Goal: Information Seeking & Learning: Learn about a topic

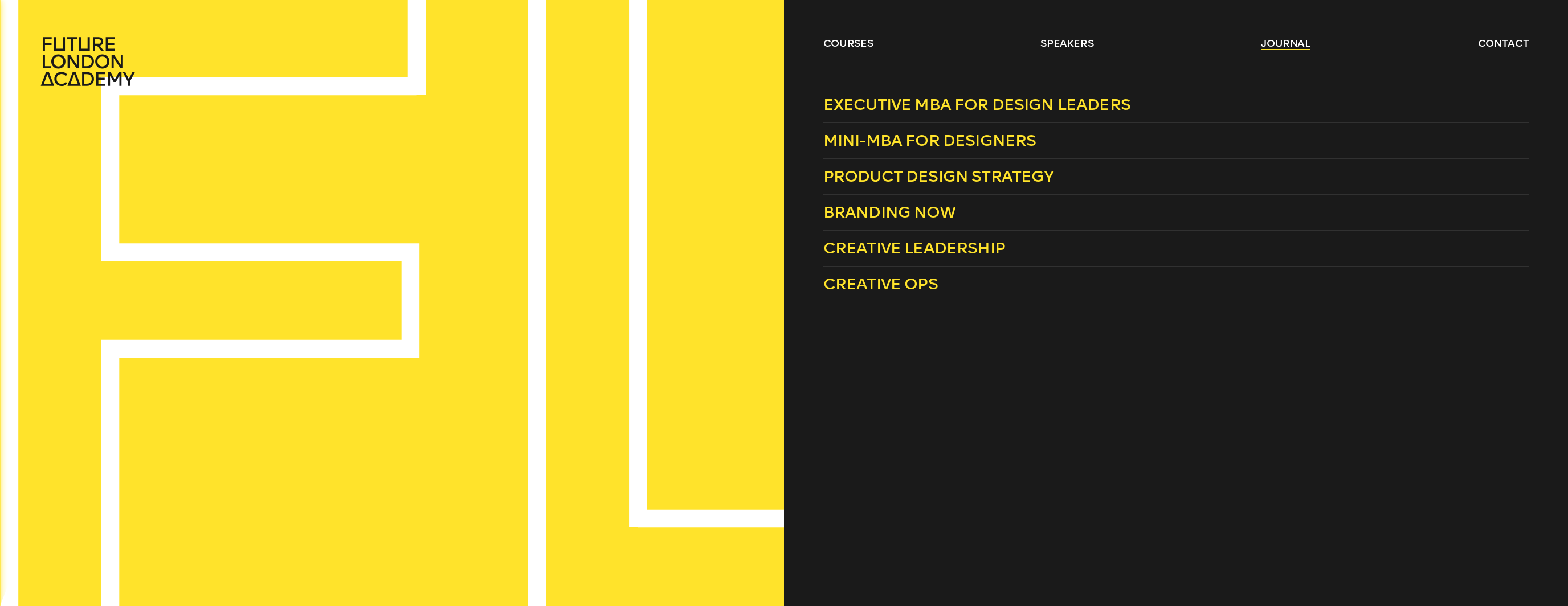
click at [1278, 47] on link "journal" at bounding box center [1285, 43] width 49 height 13
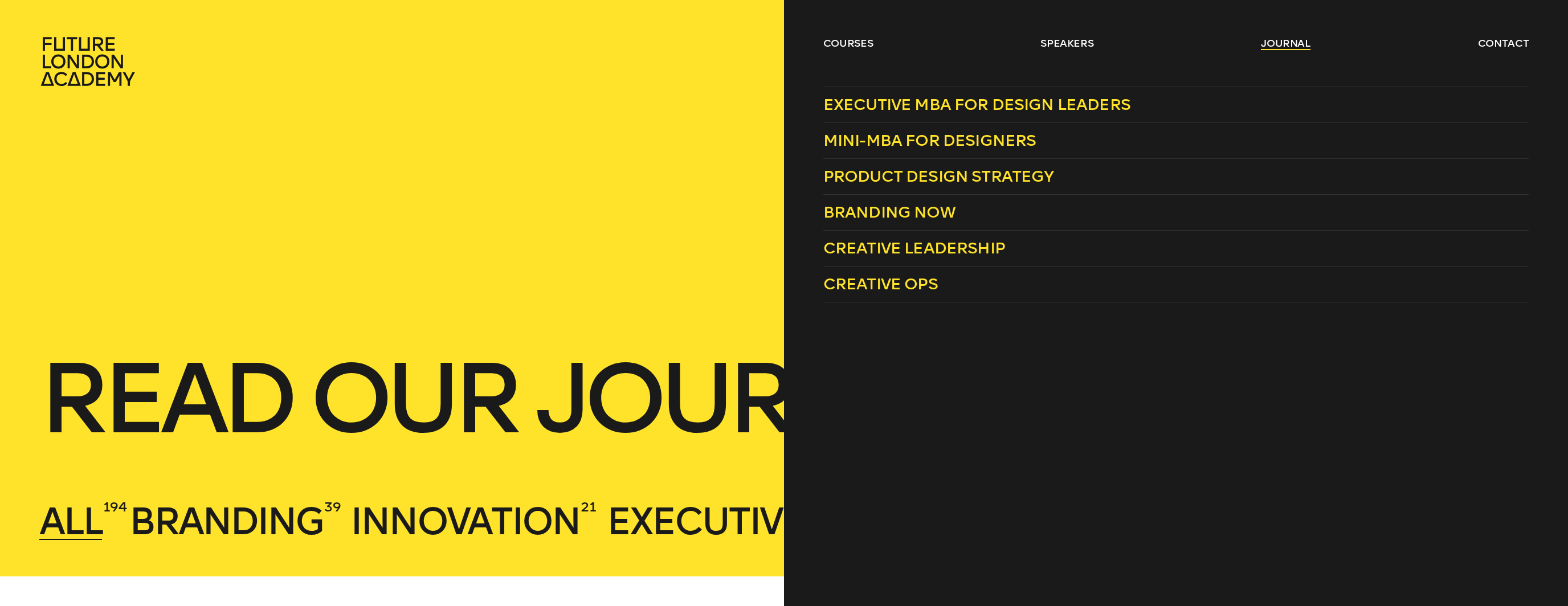
click at [1284, 43] on link "journal" at bounding box center [1285, 43] width 49 height 13
click at [1292, 44] on link "journal" at bounding box center [1285, 43] width 49 height 13
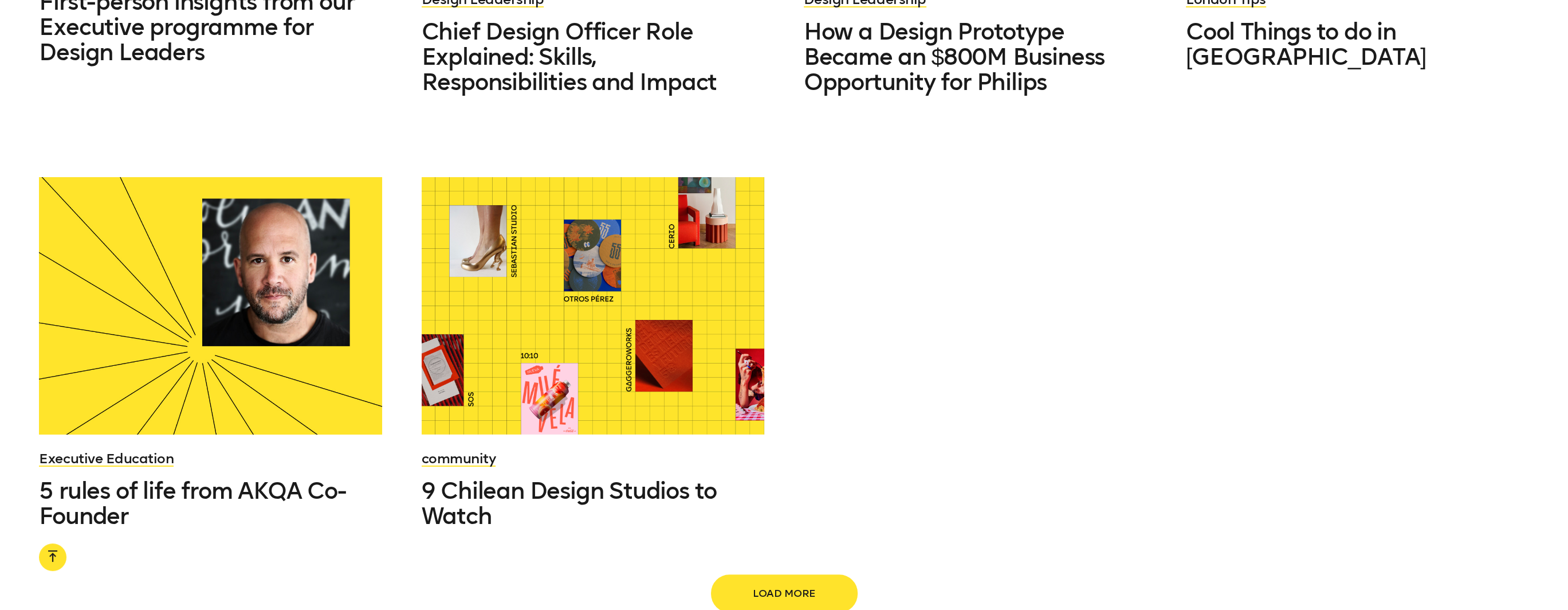
scroll to position [1491, 0]
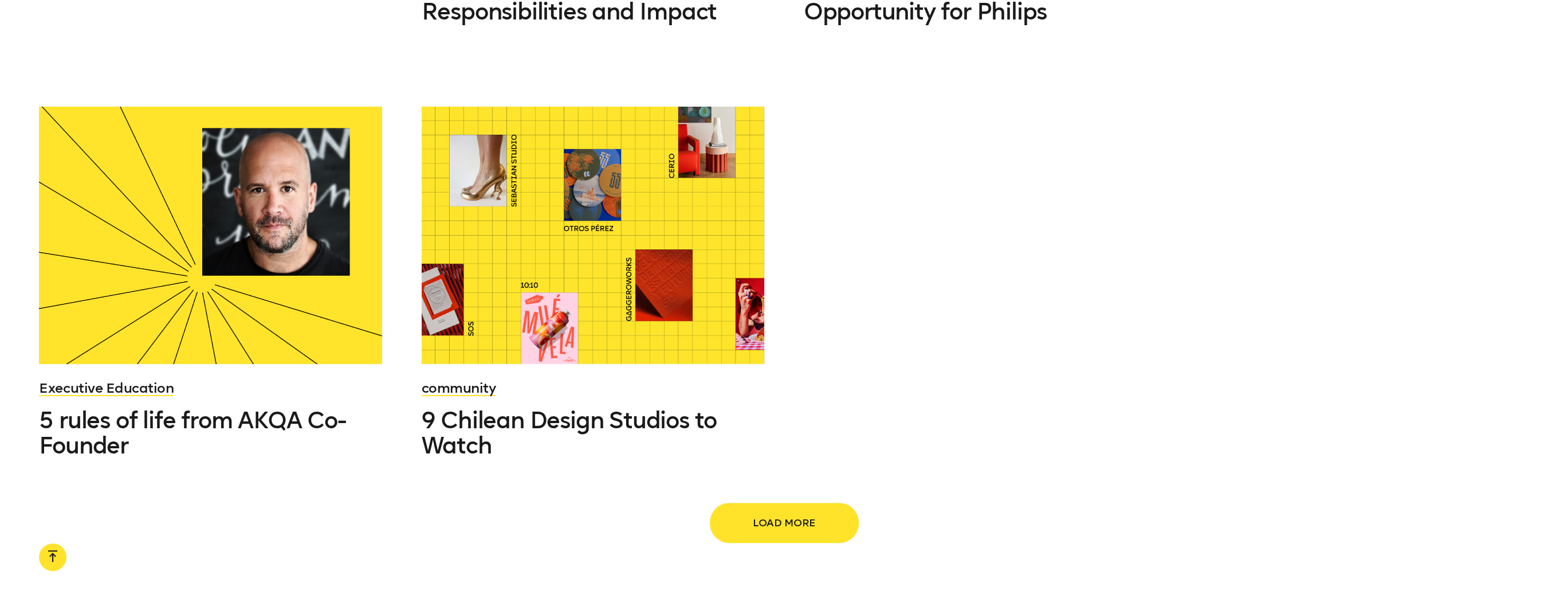
click at [730, 512] on span "Load more" at bounding box center [785, 523] width 110 height 22
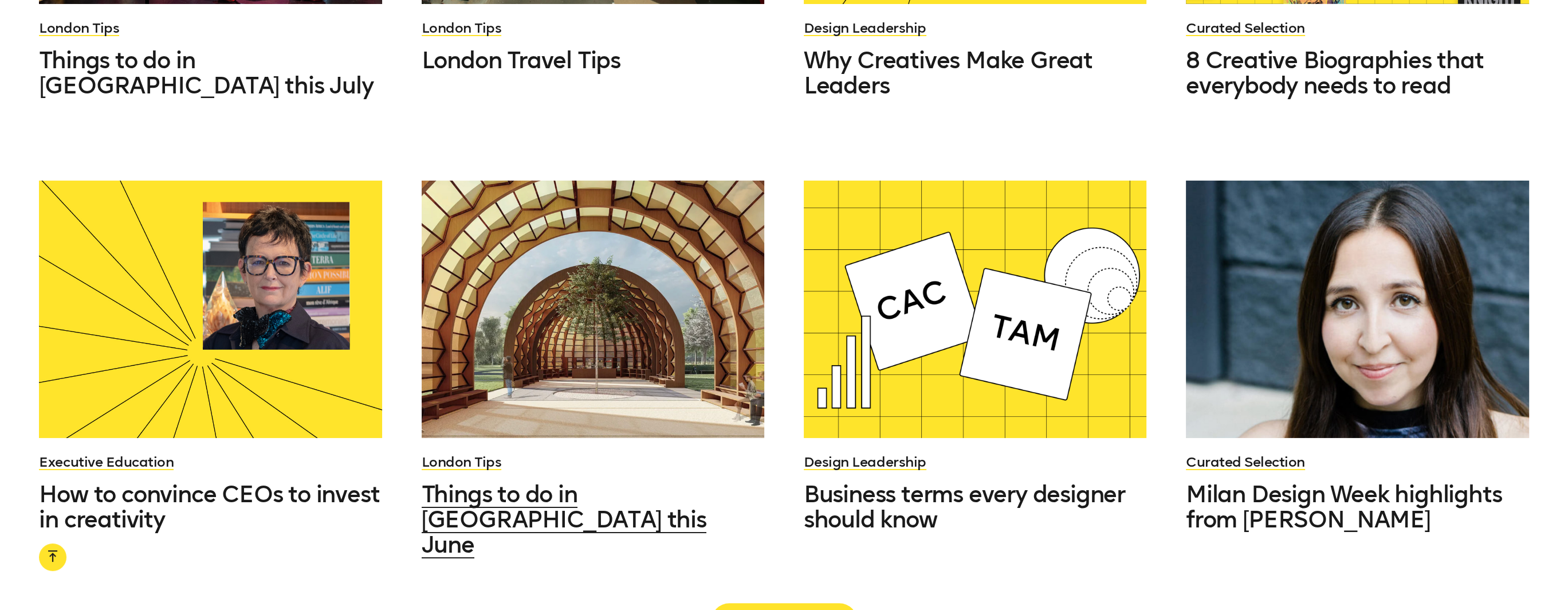
scroll to position [2351, 0]
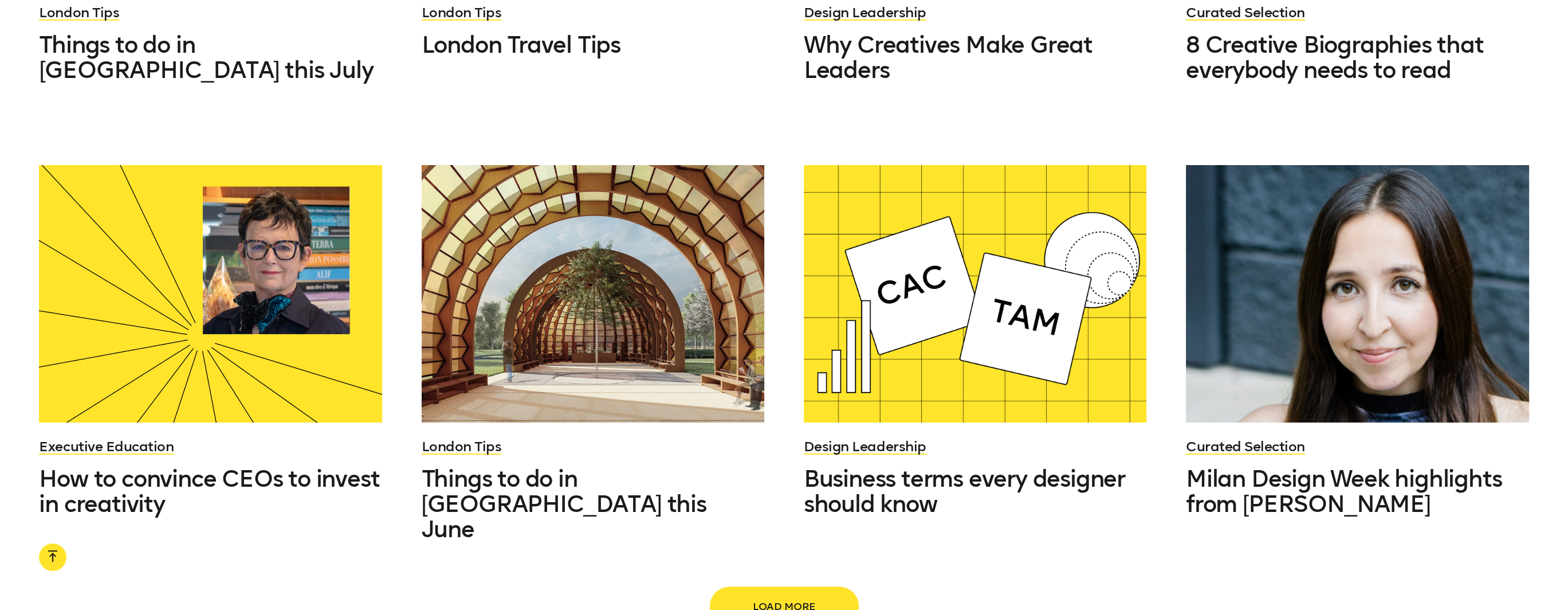
click at [739, 596] on span "Load more" at bounding box center [785, 607] width 110 height 22
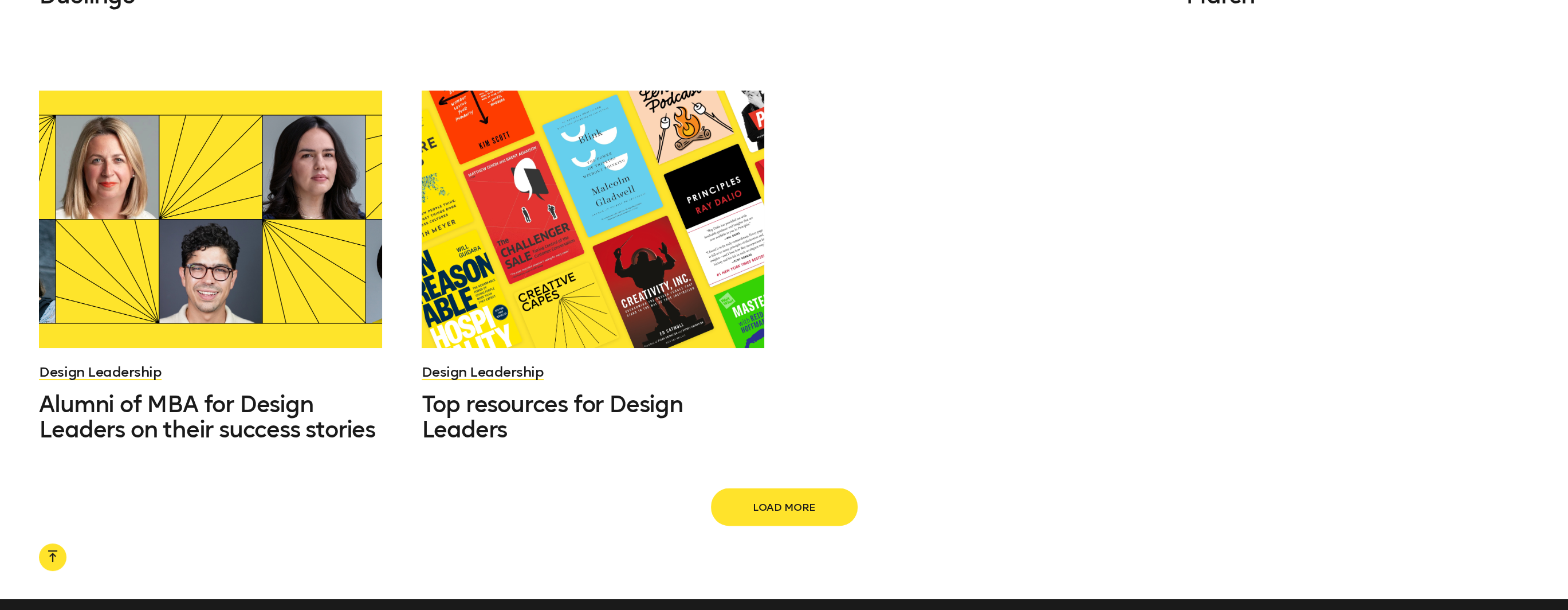
scroll to position [3784, 0]
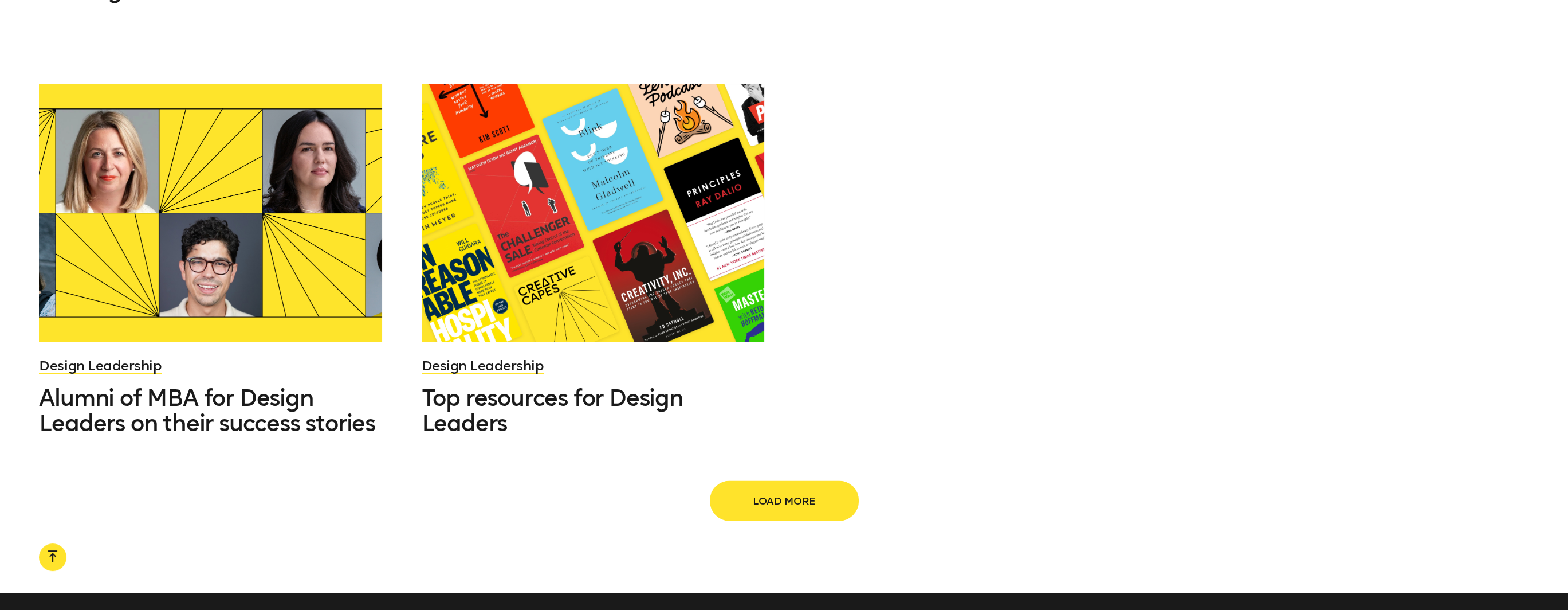
click at [767, 489] on span "Load more" at bounding box center [785, 500] width 110 height 22
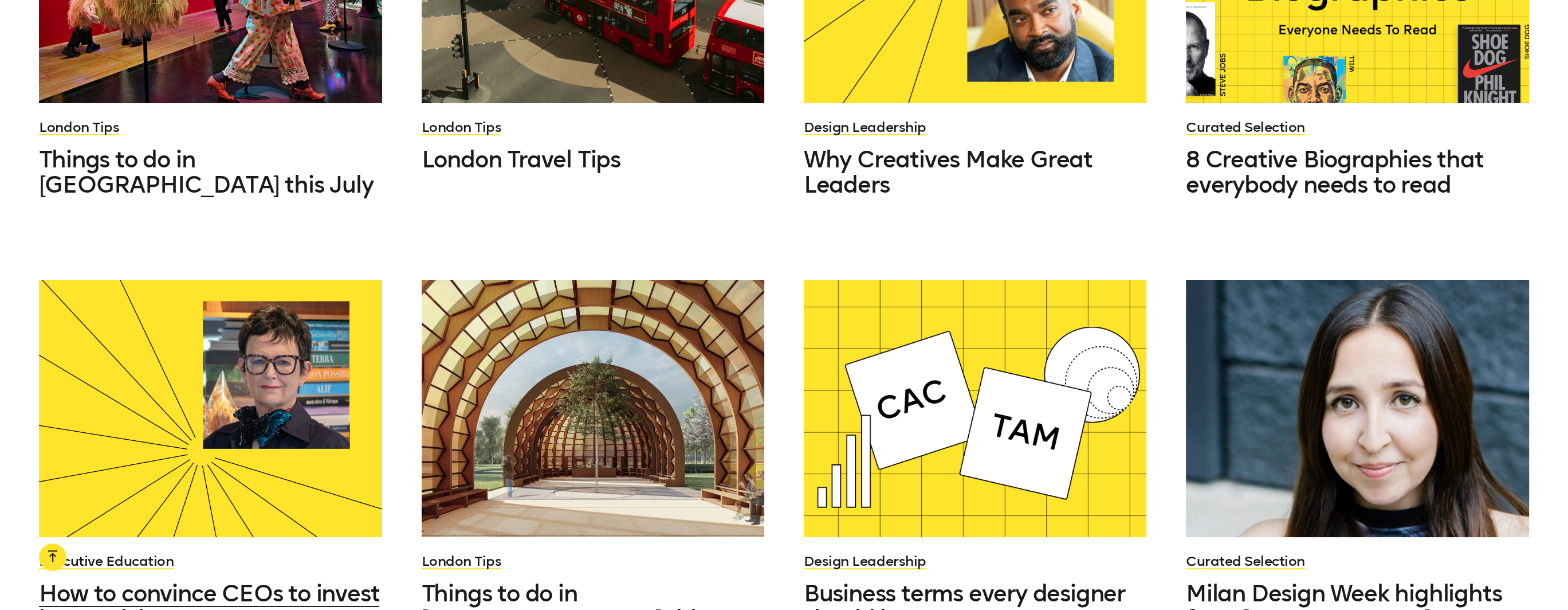
scroll to position [2580, 0]
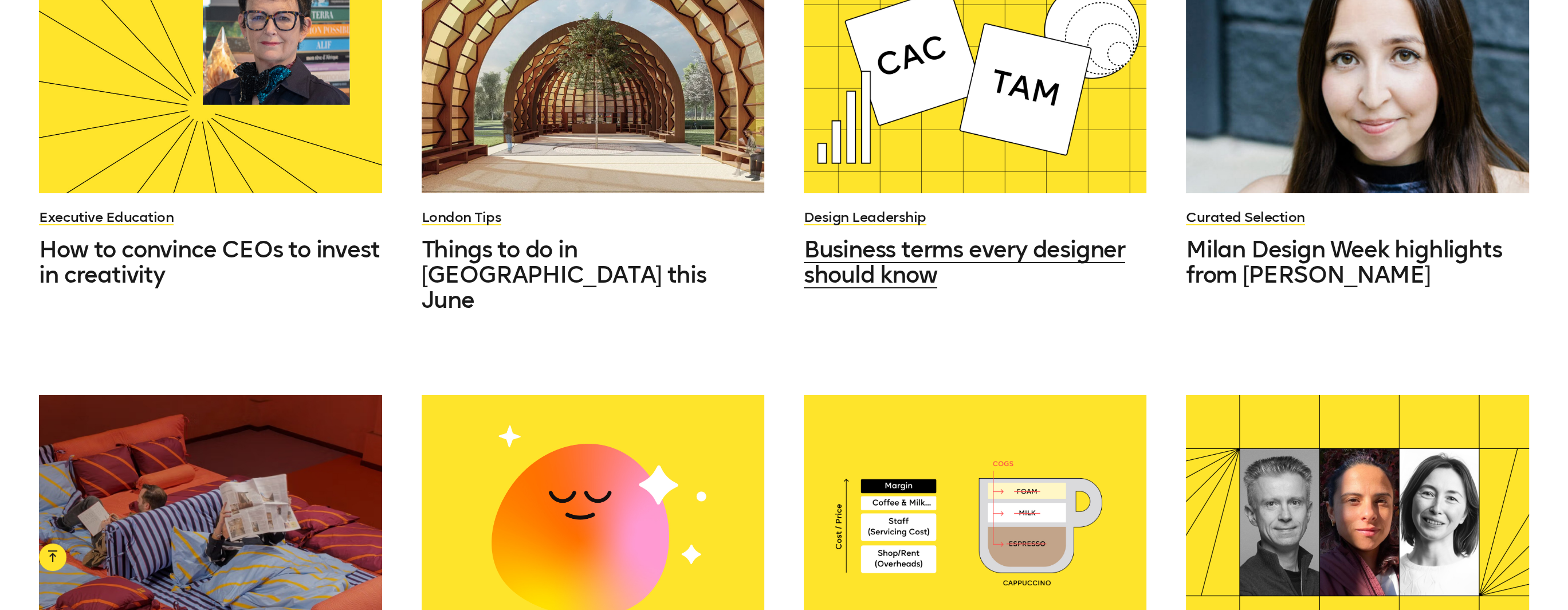
click at [886, 240] on span "Business terms every designer should know" at bounding box center [964, 262] width 321 height 53
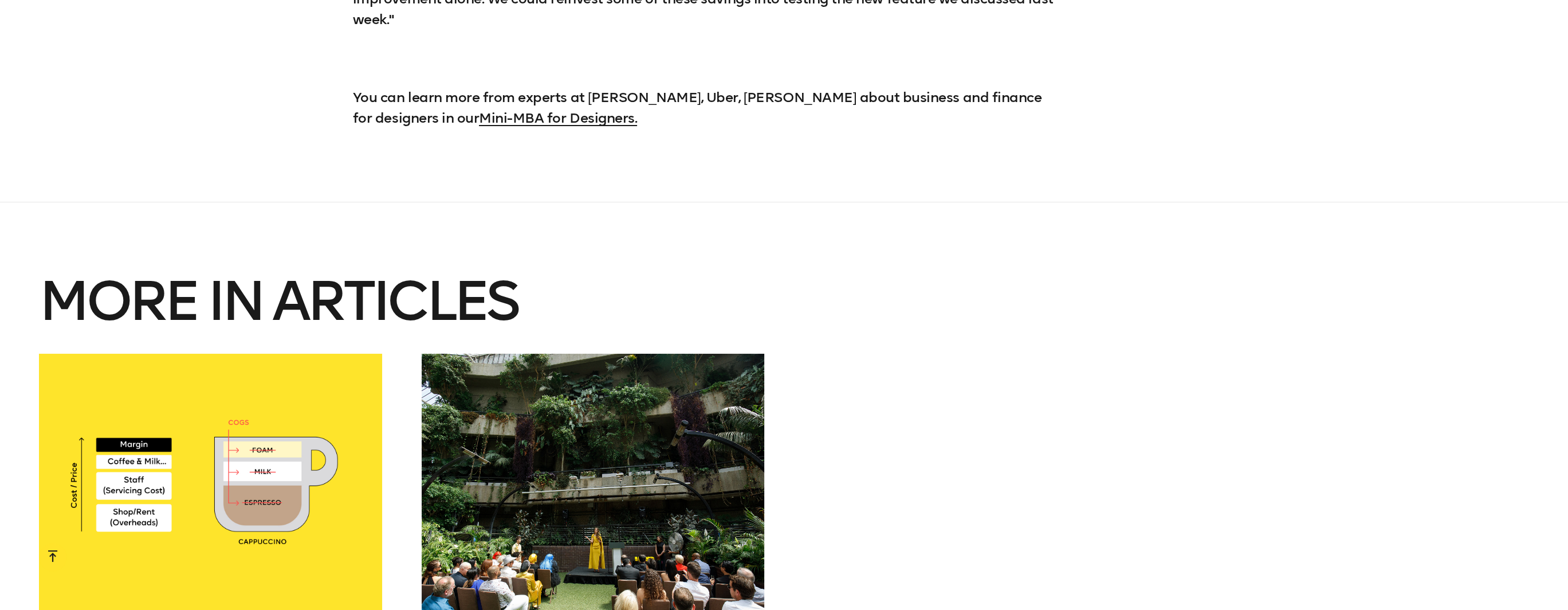
scroll to position [3325, 0]
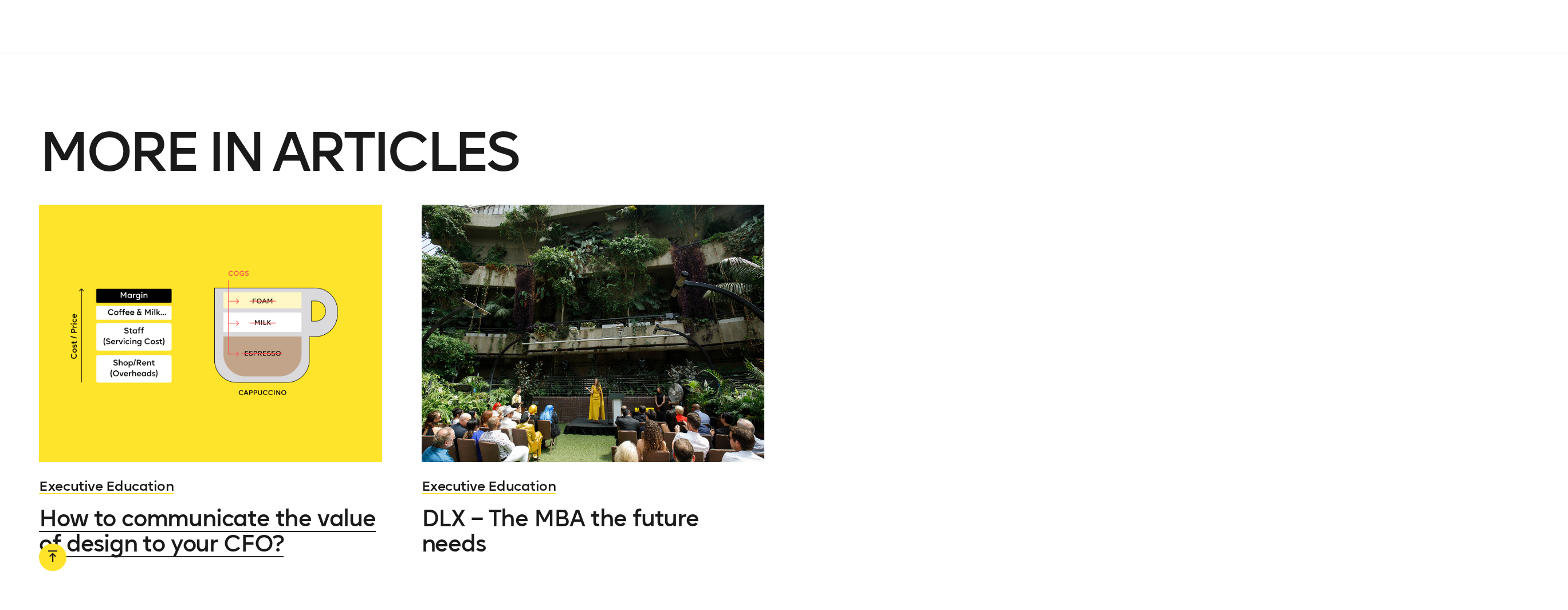
click at [159, 290] on div at bounding box center [211, 333] width 343 height 257
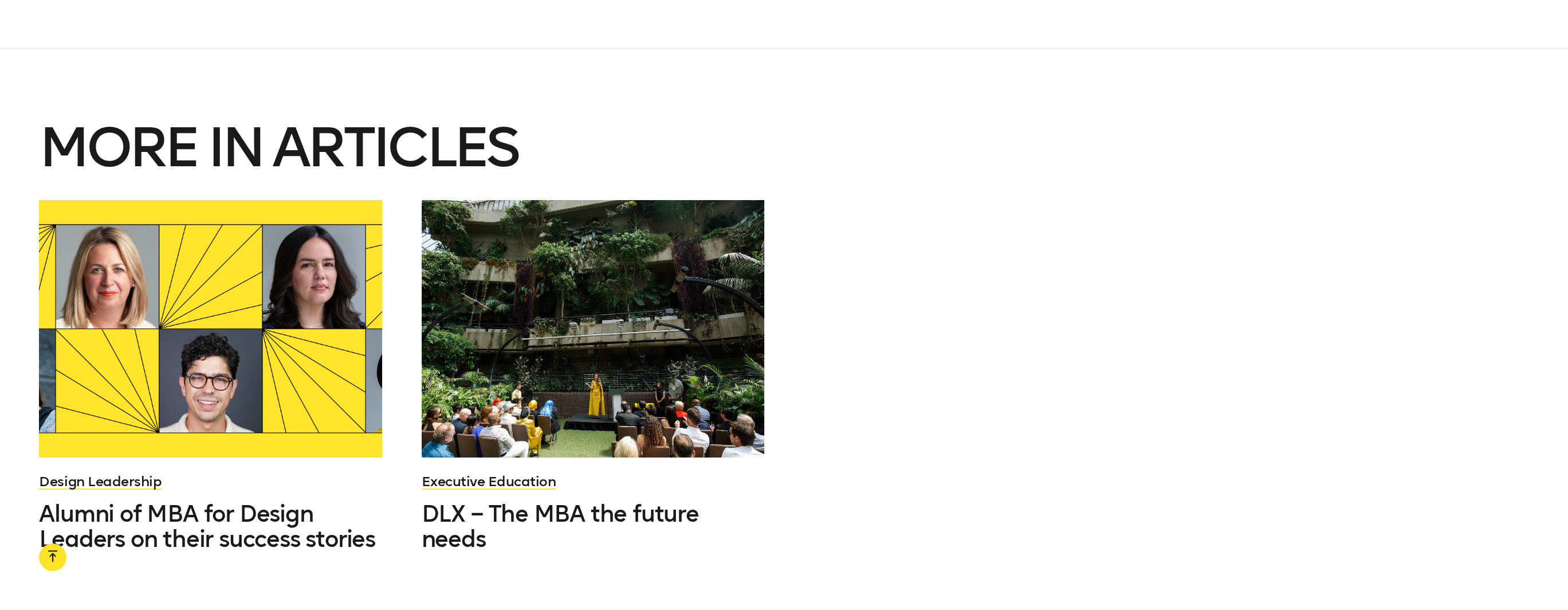
scroll to position [5503, 0]
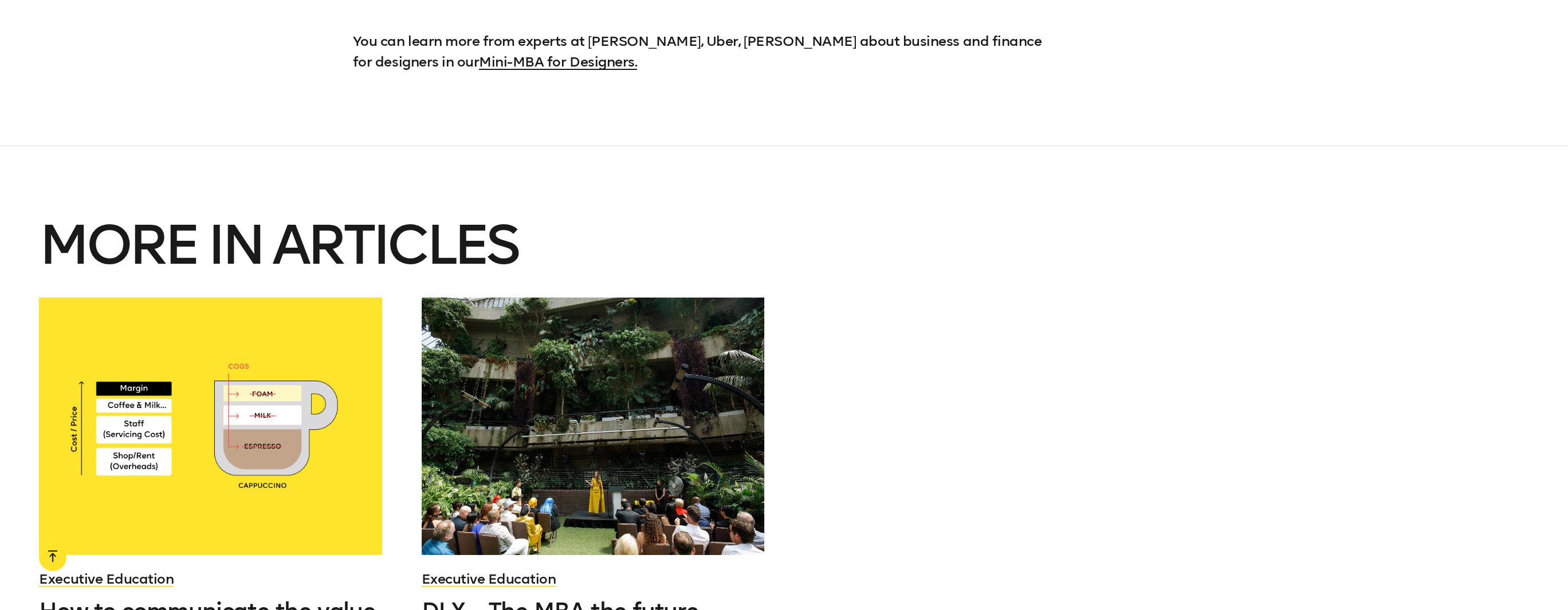
scroll to position [3440, 0]
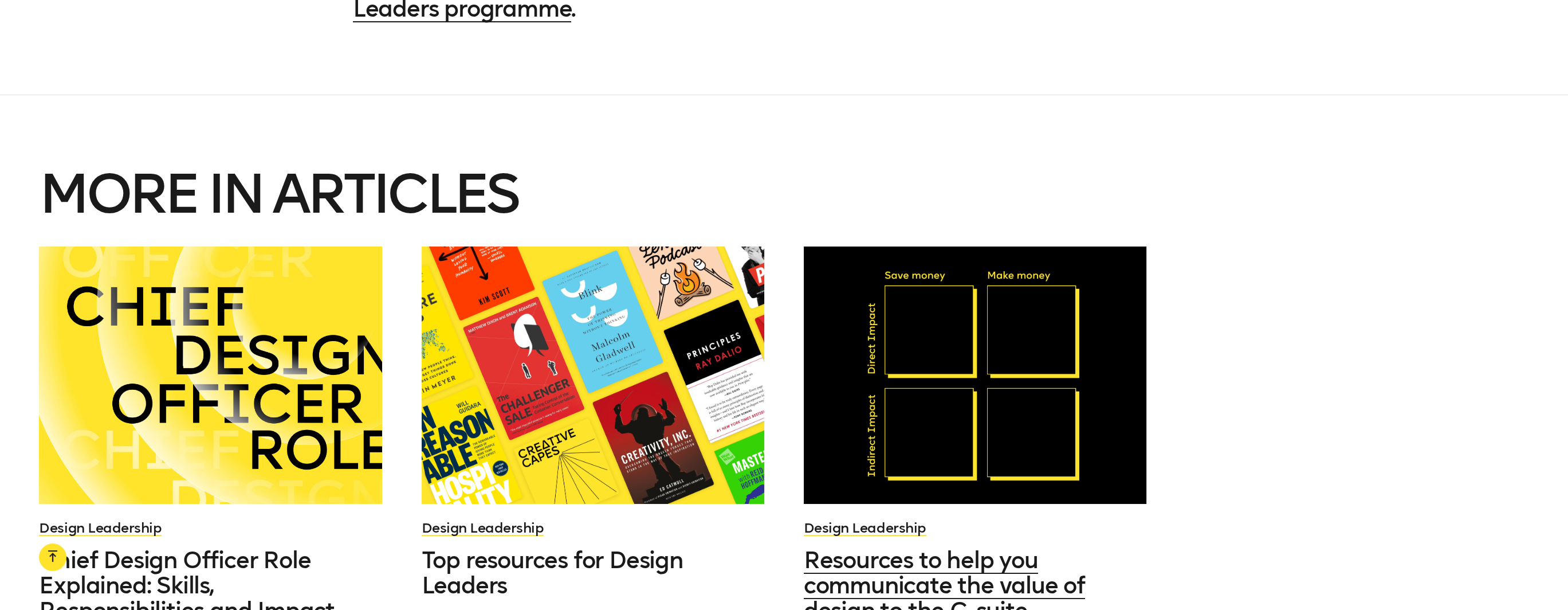
scroll to position [10949, 0]
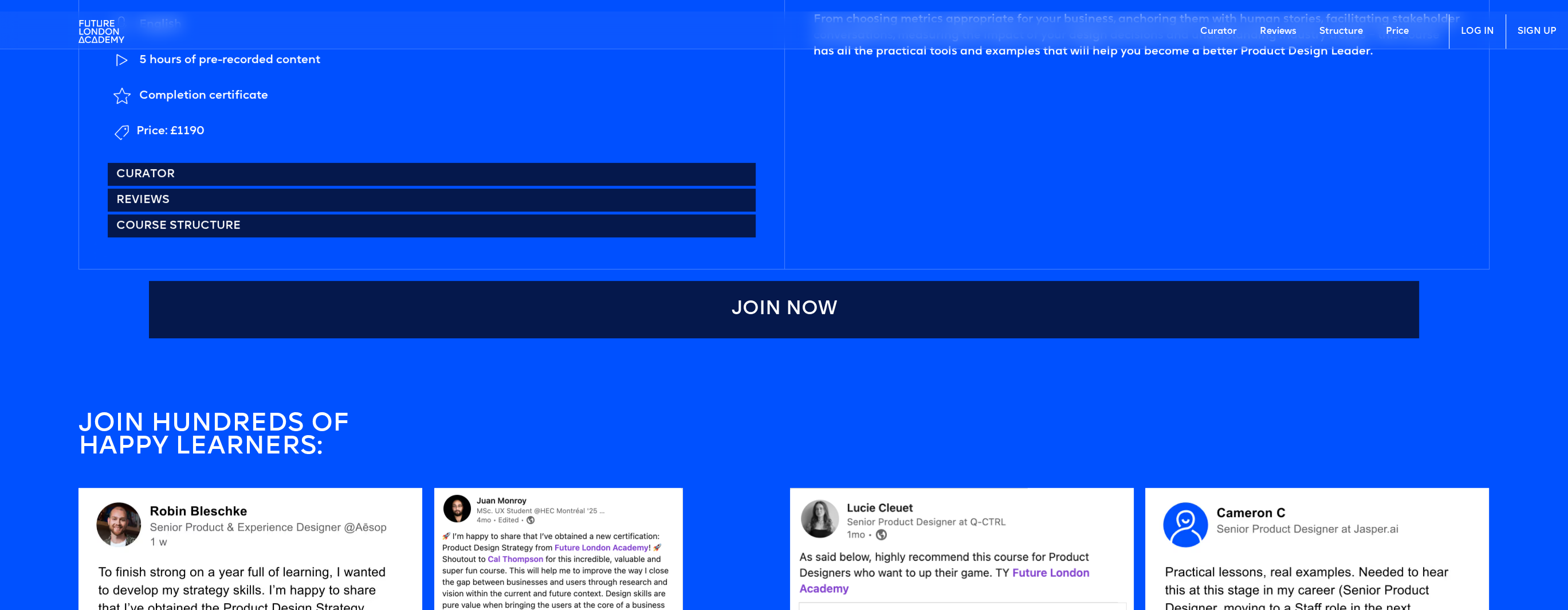
scroll to position [974, 0]
